Goal: Task Accomplishment & Management: Manage account settings

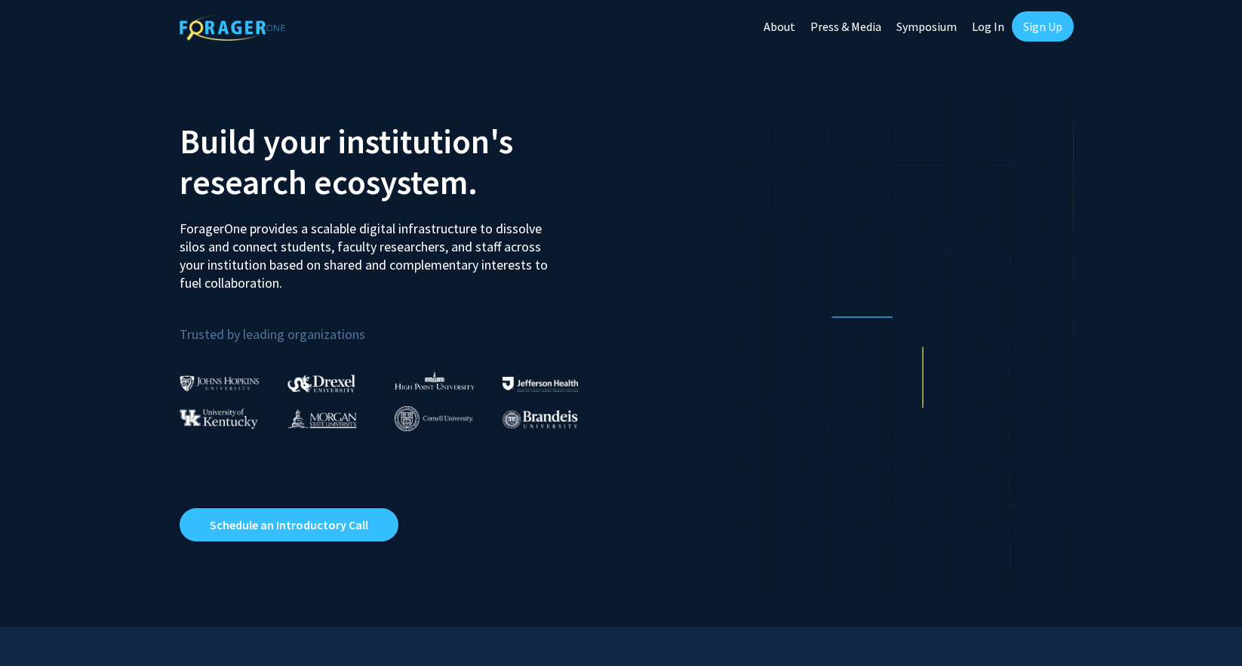
click at [992, 32] on link "Log In" at bounding box center [989, 26] width 48 height 53
select select
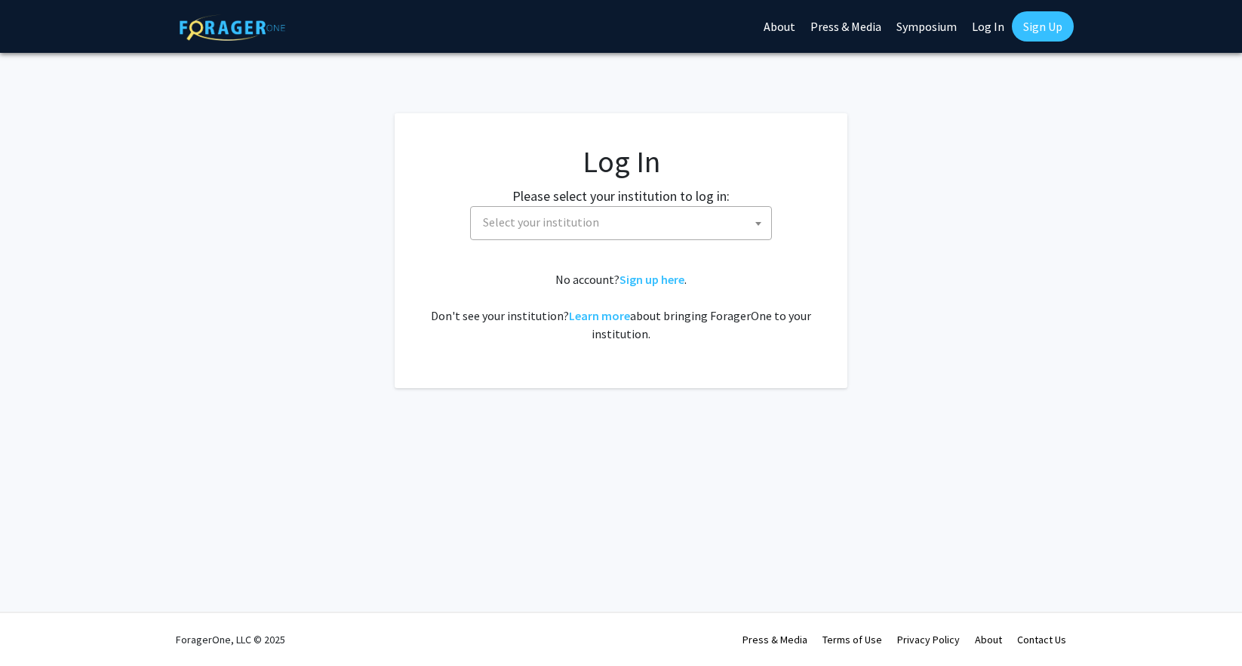
click at [592, 230] on span "Select your institution" at bounding box center [624, 222] width 294 height 31
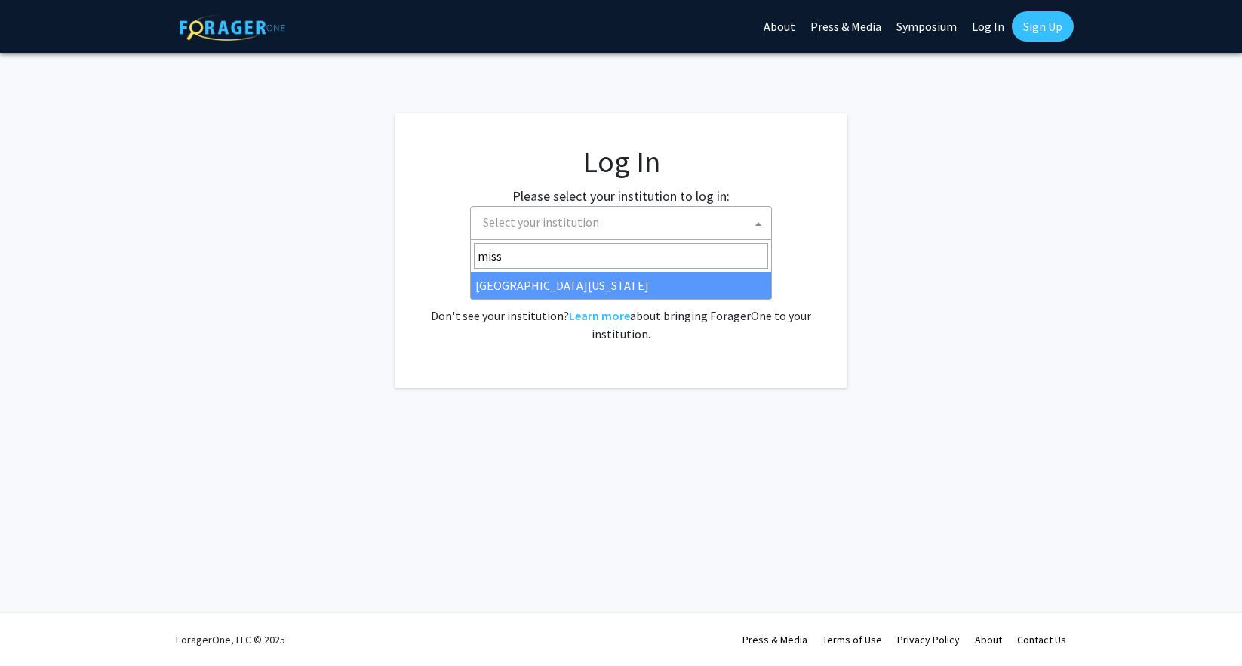
type input "miss"
select select "33"
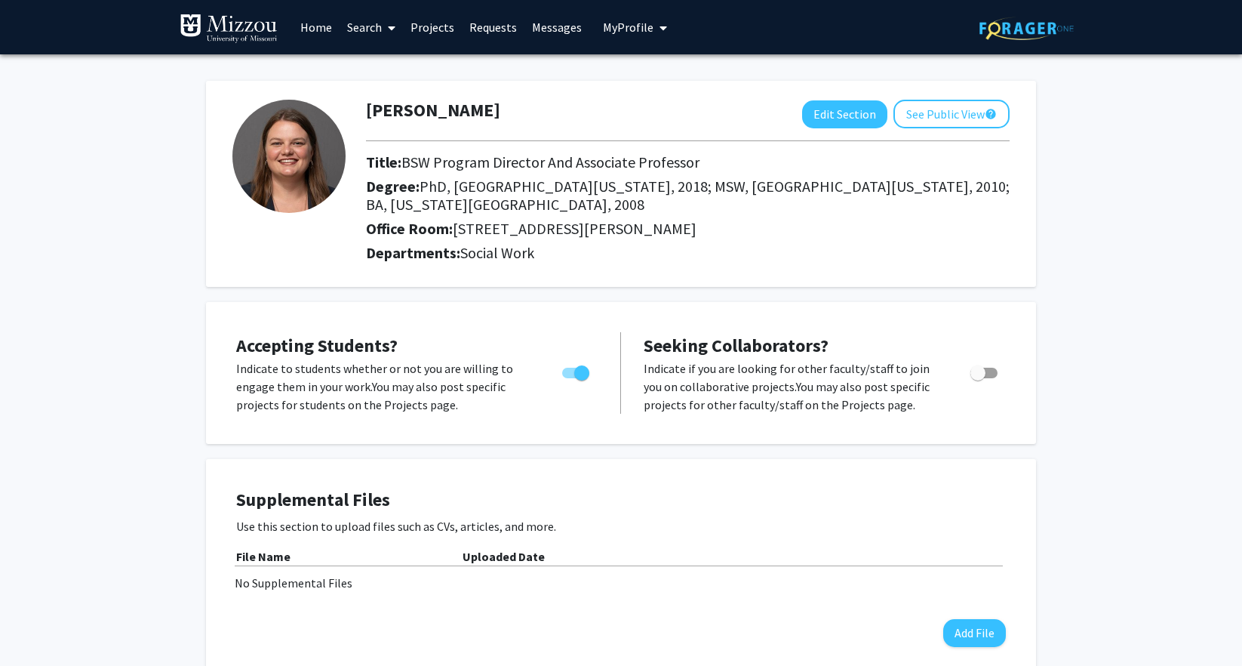
click at [583, 380] on span "Toggle" at bounding box center [581, 372] width 15 height 15
click at [570, 379] on input "Would you like to permit student requests?" at bounding box center [569, 378] width 1 height 1
checkbox input "false"
click at [940, 123] on button "See Public View help" at bounding box center [952, 114] width 116 height 29
